Goal: Task Accomplishment & Management: Manage account settings

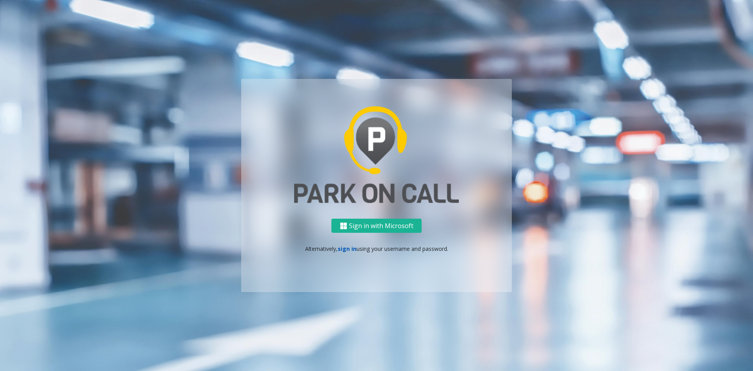
click at [352, 248] on link "sign in" at bounding box center [347, 248] width 19 height 7
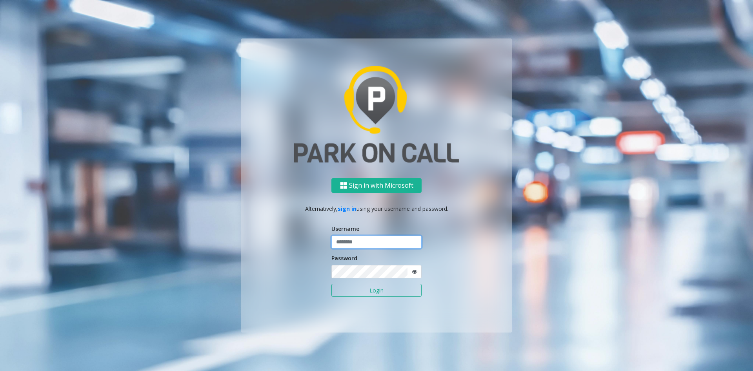
click at [352, 246] on input "text" at bounding box center [377, 241] width 90 height 13
paste input "**********"
type input "**********"
click at [363, 291] on button "Login" at bounding box center [377, 290] width 90 height 13
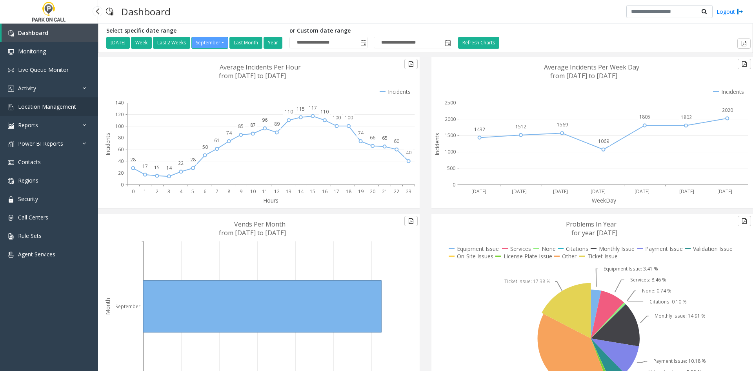
click at [34, 110] on link "Location Management" at bounding box center [49, 106] width 98 height 18
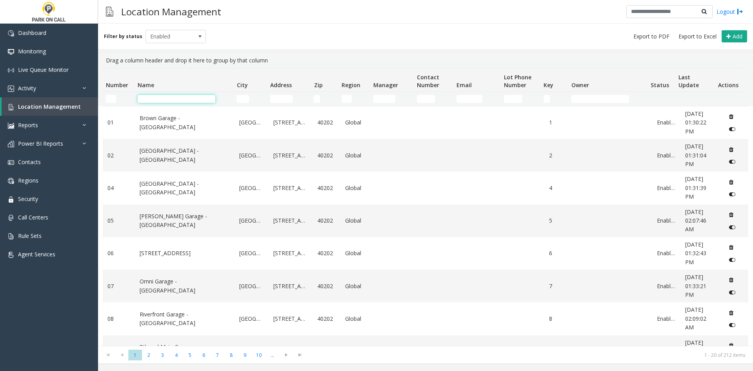
click at [179, 99] on input "Name Filter" at bounding box center [177, 99] width 78 height 8
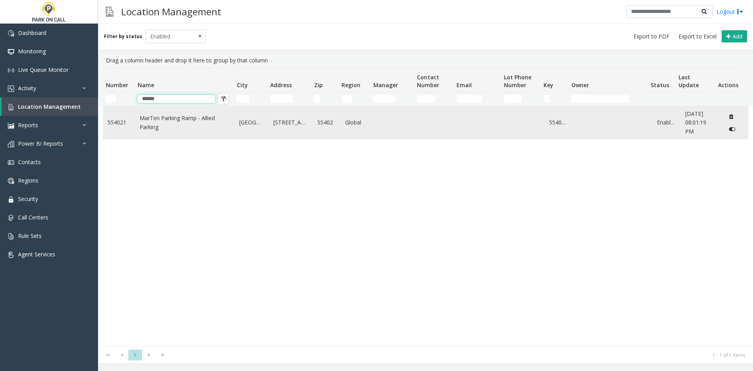
type input "******"
click at [143, 122] on link "MarTen Parking Ramp - Allied Parking" at bounding box center [185, 123] width 91 height 18
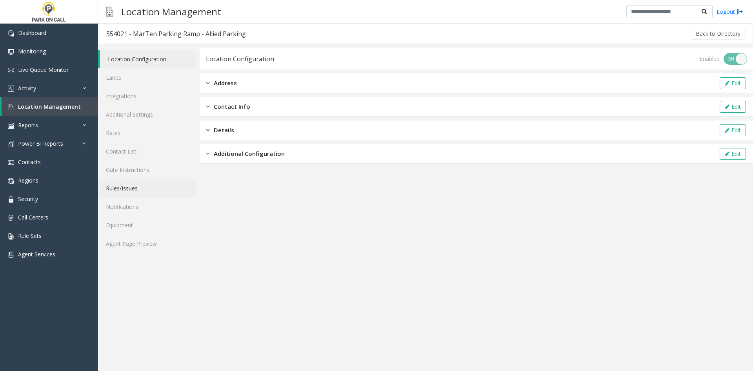
click at [127, 183] on link "Rules/Issues" at bounding box center [147, 188] width 98 height 18
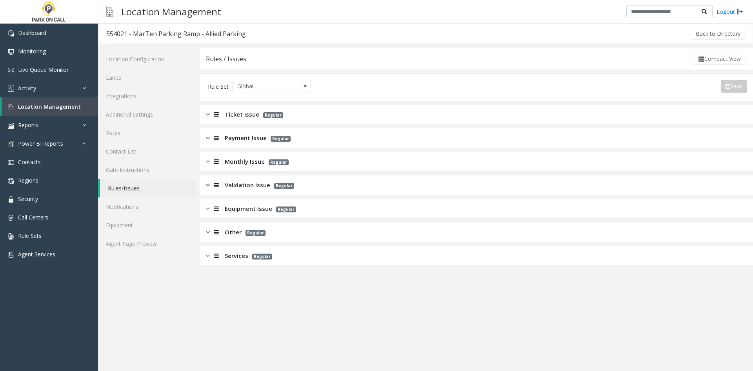
click at [245, 163] on span "Monthly Issue" at bounding box center [245, 161] width 40 height 9
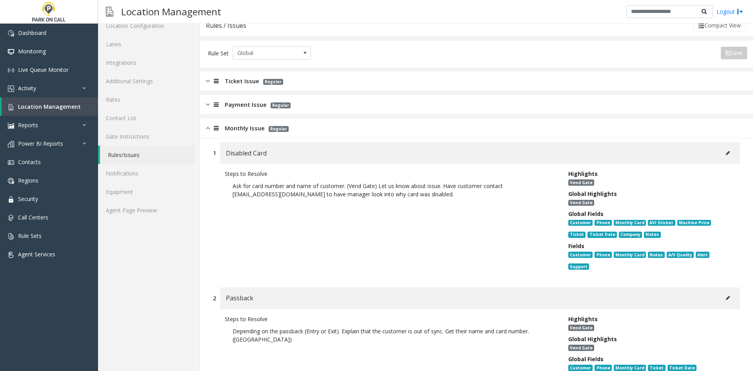
scroll to position [78, 0]
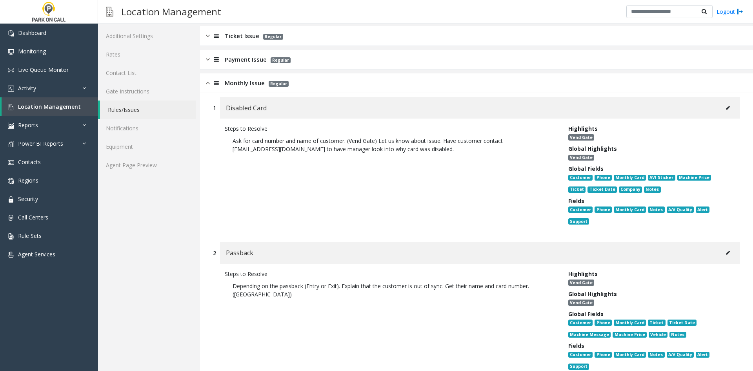
click at [245, 32] on span "Ticket Issue" at bounding box center [242, 35] width 35 height 9
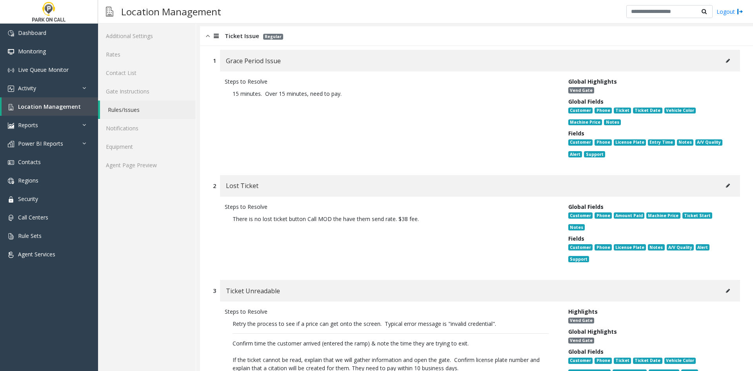
click at [246, 40] on span "Ticket Issue" at bounding box center [242, 35] width 35 height 9
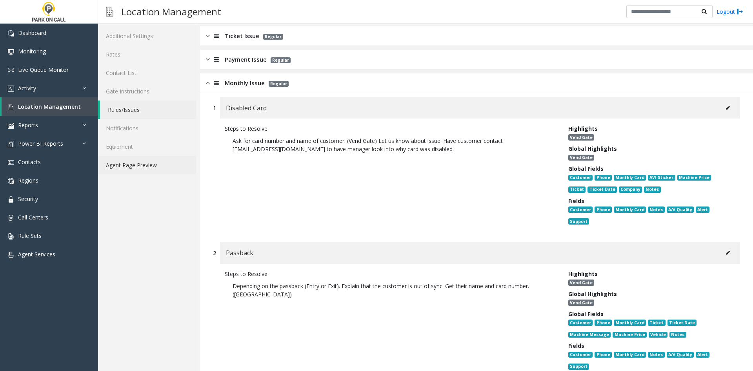
click at [142, 157] on link "Agent Page Preview" at bounding box center [147, 165] width 98 height 18
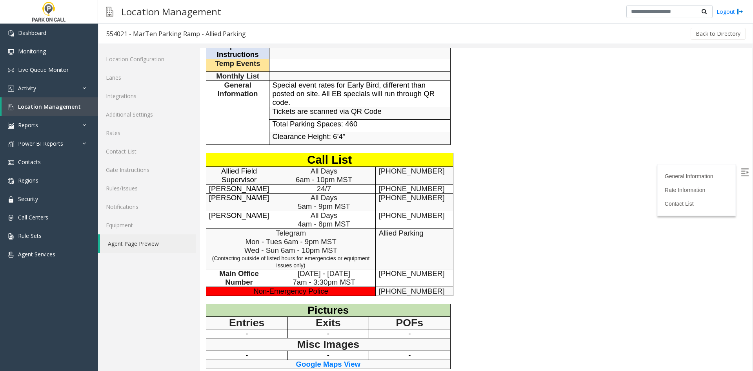
scroll to position [235, 0]
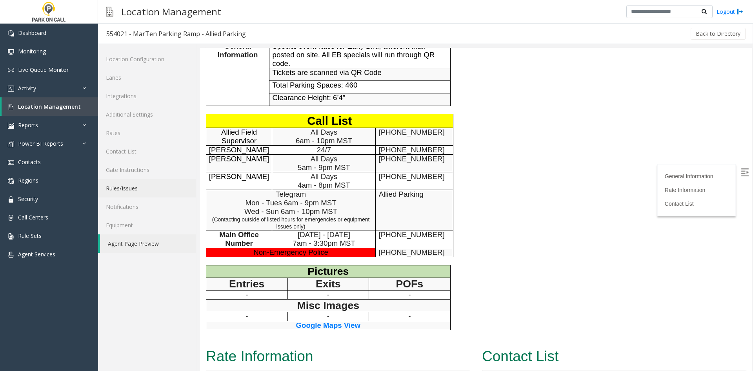
click at [111, 191] on link "Rules/Issues" at bounding box center [147, 188] width 98 height 18
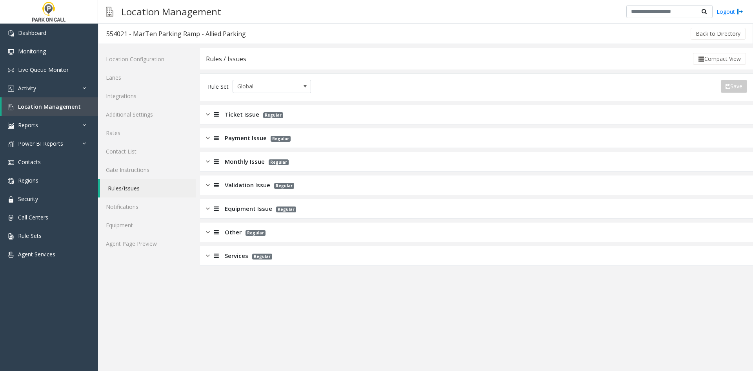
click at [225, 161] on span "Monthly Issue" at bounding box center [245, 161] width 40 height 9
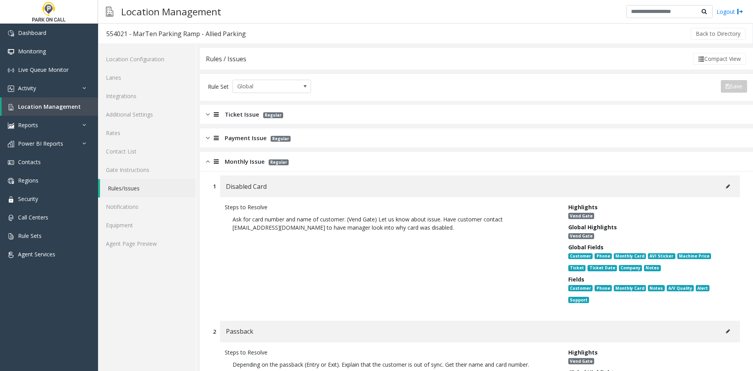
click at [238, 226] on p "Ask for card number and name of customer. (Vend Gate) Let us know about issue. …" at bounding box center [391, 223] width 332 height 24
drag, startPoint x: 238, startPoint y: 226, endPoint x: 289, endPoint y: 226, distance: 51.0
click at [289, 226] on p "Ask for card number and name of customer. (Vend Gate) Let us know about issue. …" at bounding box center [391, 223] width 332 height 24
copy p "[EMAIL_ADDRESS][DOMAIN_NAME]"
click at [370, 55] on div "Compact View" at bounding box center [496, 59] width 501 height 12
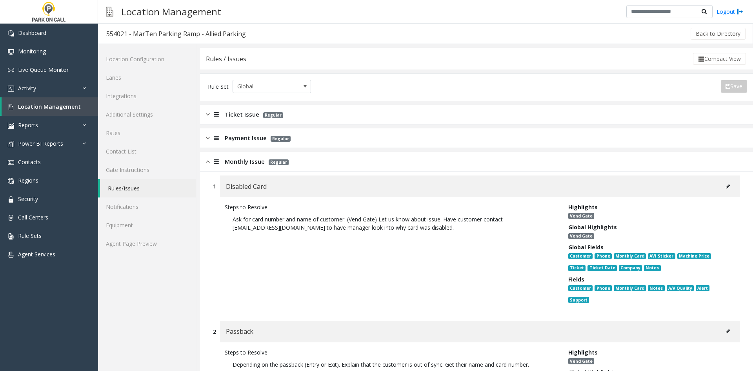
click at [722, 186] on button at bounding box center [728, 187] width 13 height 12
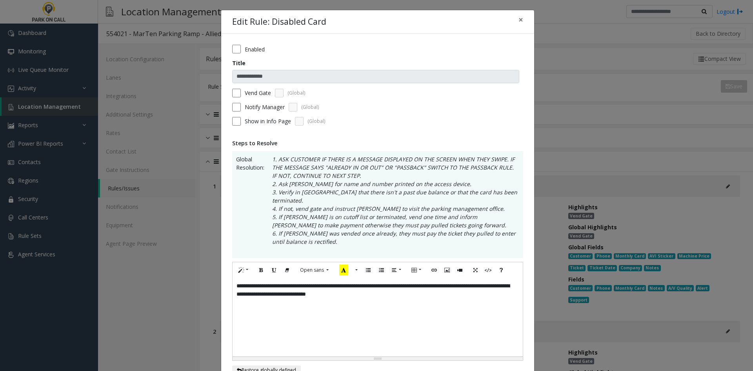
click at [247, 289] on div "**********" at bounding box center [378, 317] width 290 height 78
drag, startPoint x: 247, startPoint y: 289, endPoint x: 256, endPoint y: 290, distance: 9.1
click at [256, 290] on div "**********" at bounding box center [378, 317] width 290 height 78
drag, startPoint x: 301, startPoint y: 288, endPoint x: 226, endPoint y: 292, distance: 74.6
click at [226, 292] on div "**********" at bounding box center [377, 315] width 313 height 562
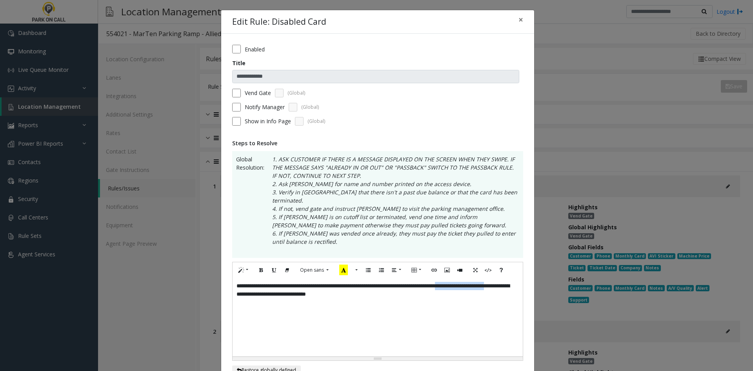
paste div
click at [505, 281] on div "**********" at bounding box center [378, 317] width 290 height 78
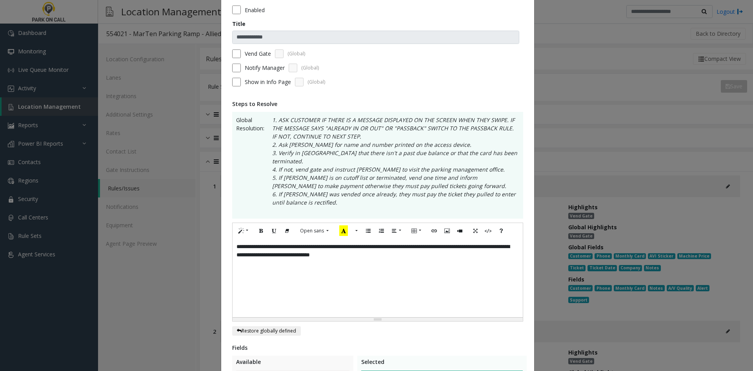
scroll to position [227, 0]
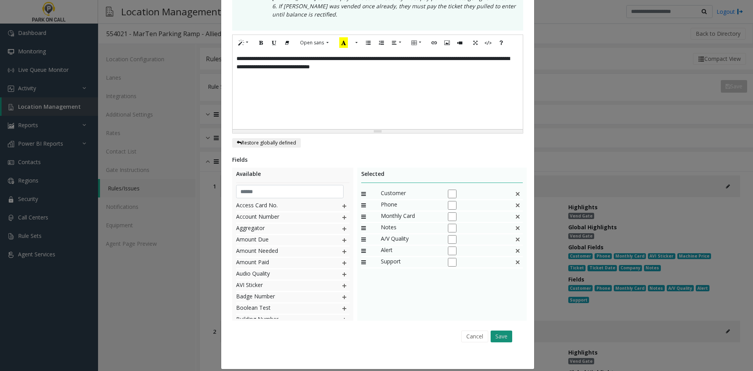
click at [498, 333] on button "Save" at bounding box center [502, 336] width 22 height 12
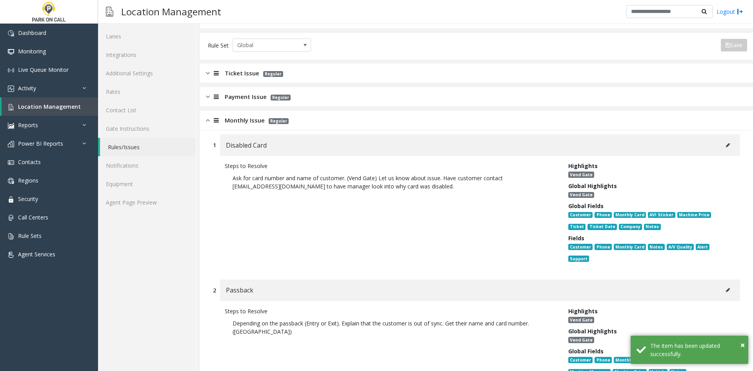
scroll to position [39, 0]
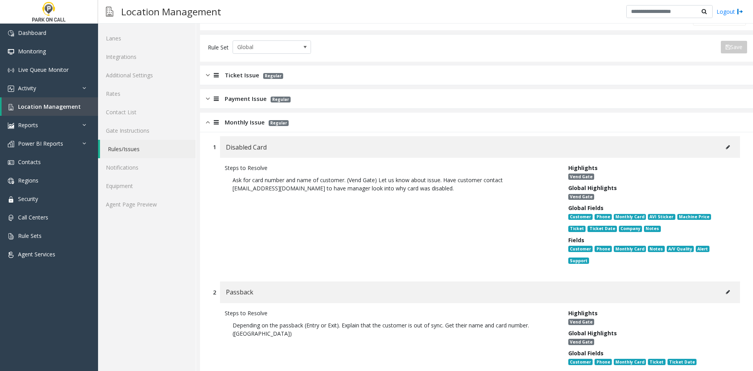
click at [722, 149] on button at bounding box center [728, 147] width 13 height 12
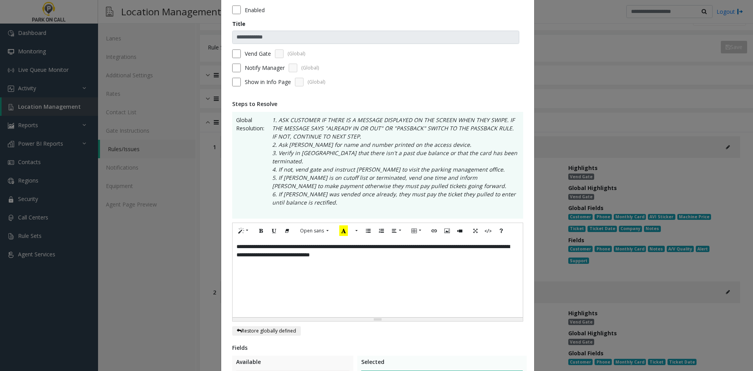
click at [312, 250] on div "**********" at bounding box center [378, 278] width 290 height 78
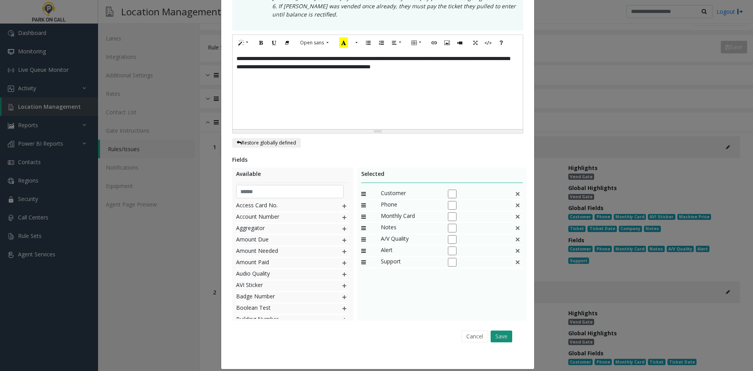
click at [493, 330] on button "Save" at bounding box center [502, 336] width 22 height 12
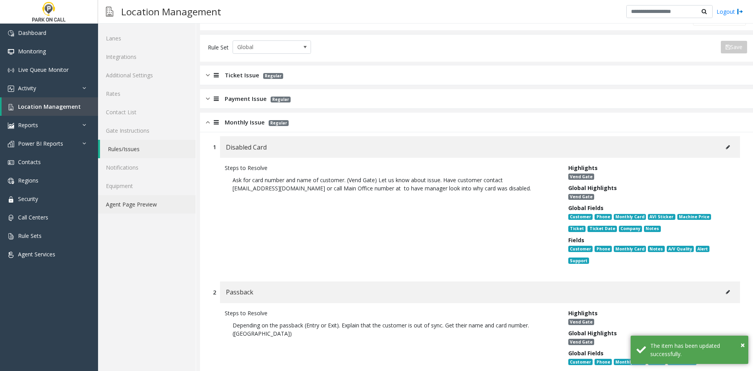
click at [147, 212] on link "Agent Page Preview" at bounding box center [147, 204] width 98 height 18
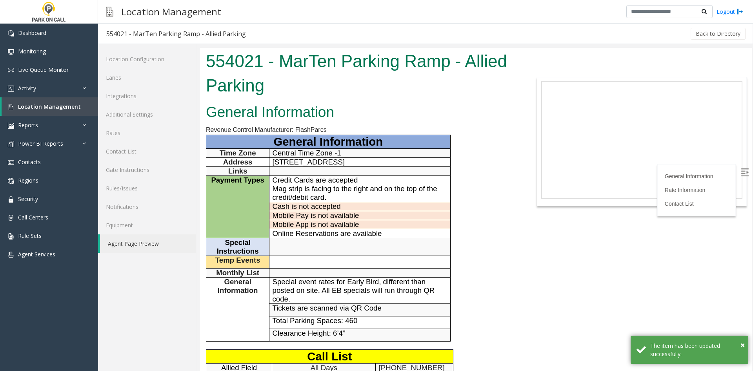
scroll to position [314, 0]
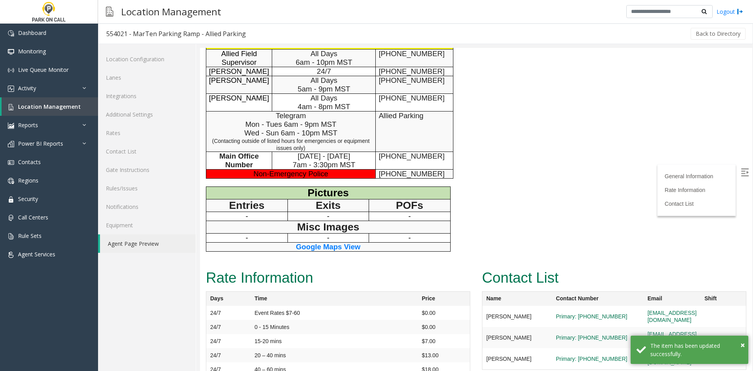
click at [385, 157] on span "[PHONE_NUMBER]" at bounding box center [412, 156] width 66 height 8
drag, startPoint x: 385, startPoint y: 157, endPoint x: 420, endPoint y: 153, distance: 35.5
click at [420, 153] on span "[PHONE_NUMBER]" at bounding box center [412, 156] width 66 height 8
copy span "[PHONE_NUMBER]"
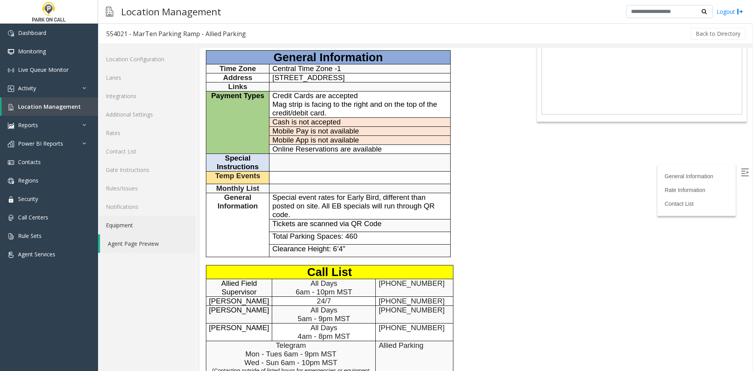
scroll to position [78, 0]
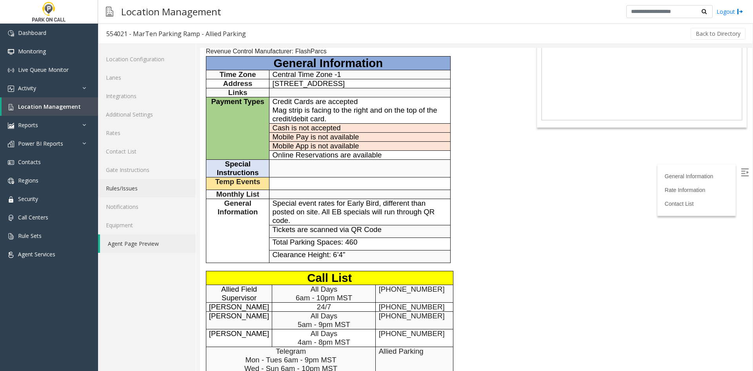
click at [150, 195] on link "Rules/Issues" at bounding box center [147, 188] width 98 height 18
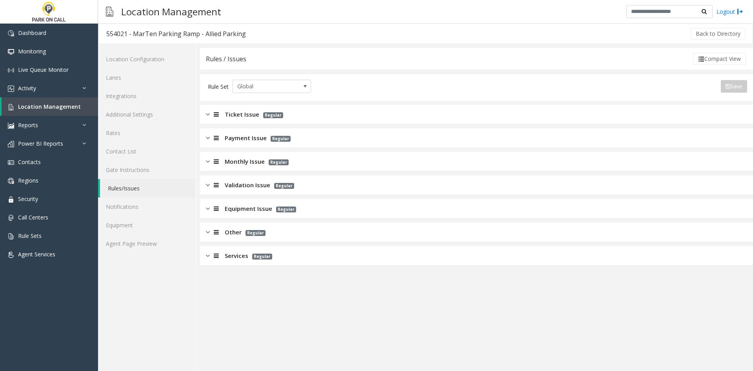
click at [262, 158] on span "Monthly Issue" at bounding box center [245, 161] width 40 height 9
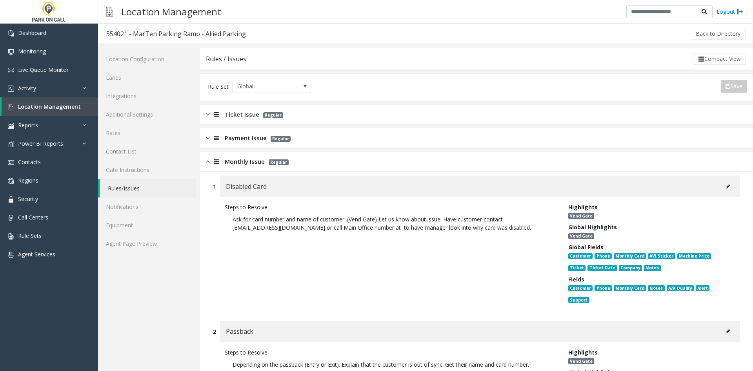
click at [722, 181] on button at bounding box center [728, 187] width 13 height 12
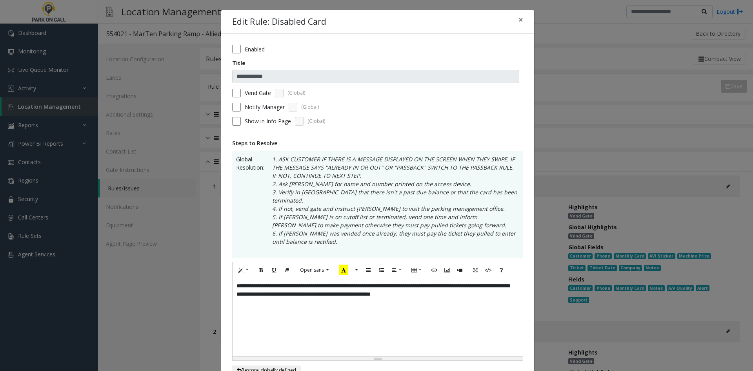
click at [387, 286] on div "**********" at bounding box center [378, 317] width 290 height 78
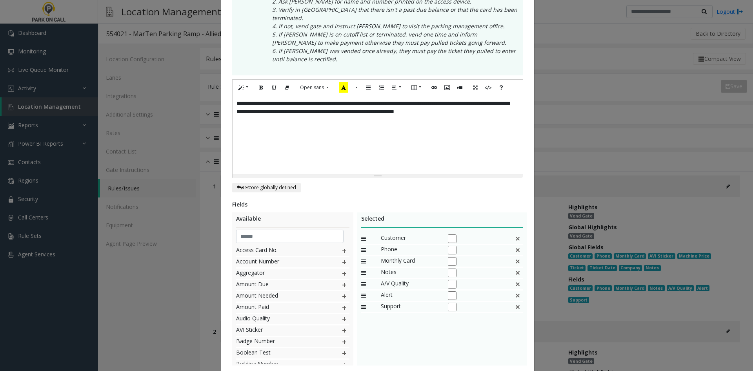
scroll to position [227, 0]
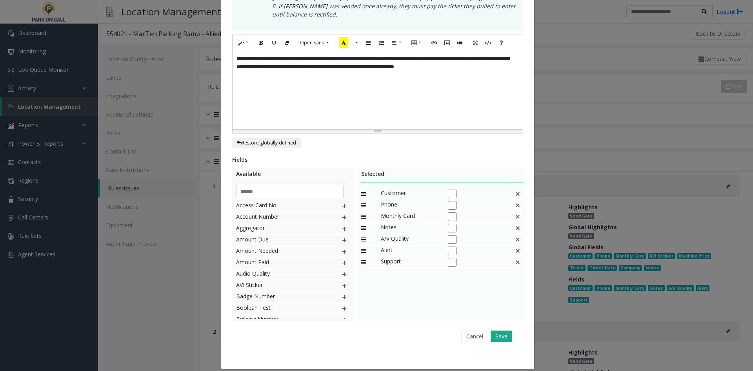
click at [502, 336] on div "Cancel Save" at bounding box center [378, 336] width 280 height 20
click at [501, 334] on button "Save" at bounding box center [502, 336] width 22 height 12
